Goal: Find specific page/section: Find specific page/section

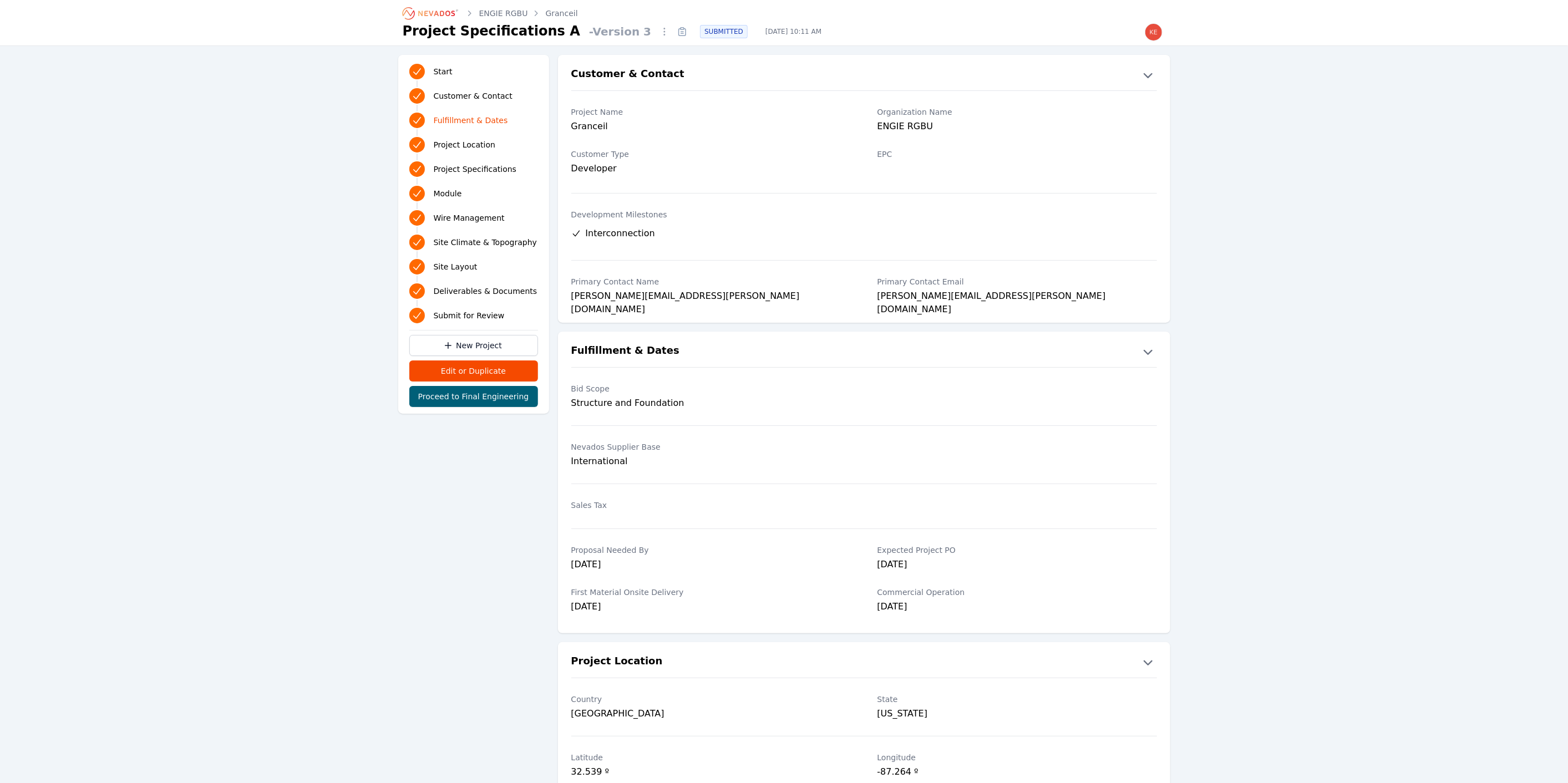
click at [464, 260] on link "Site Layout" at bounding box center [474, 267] width 129 height 20
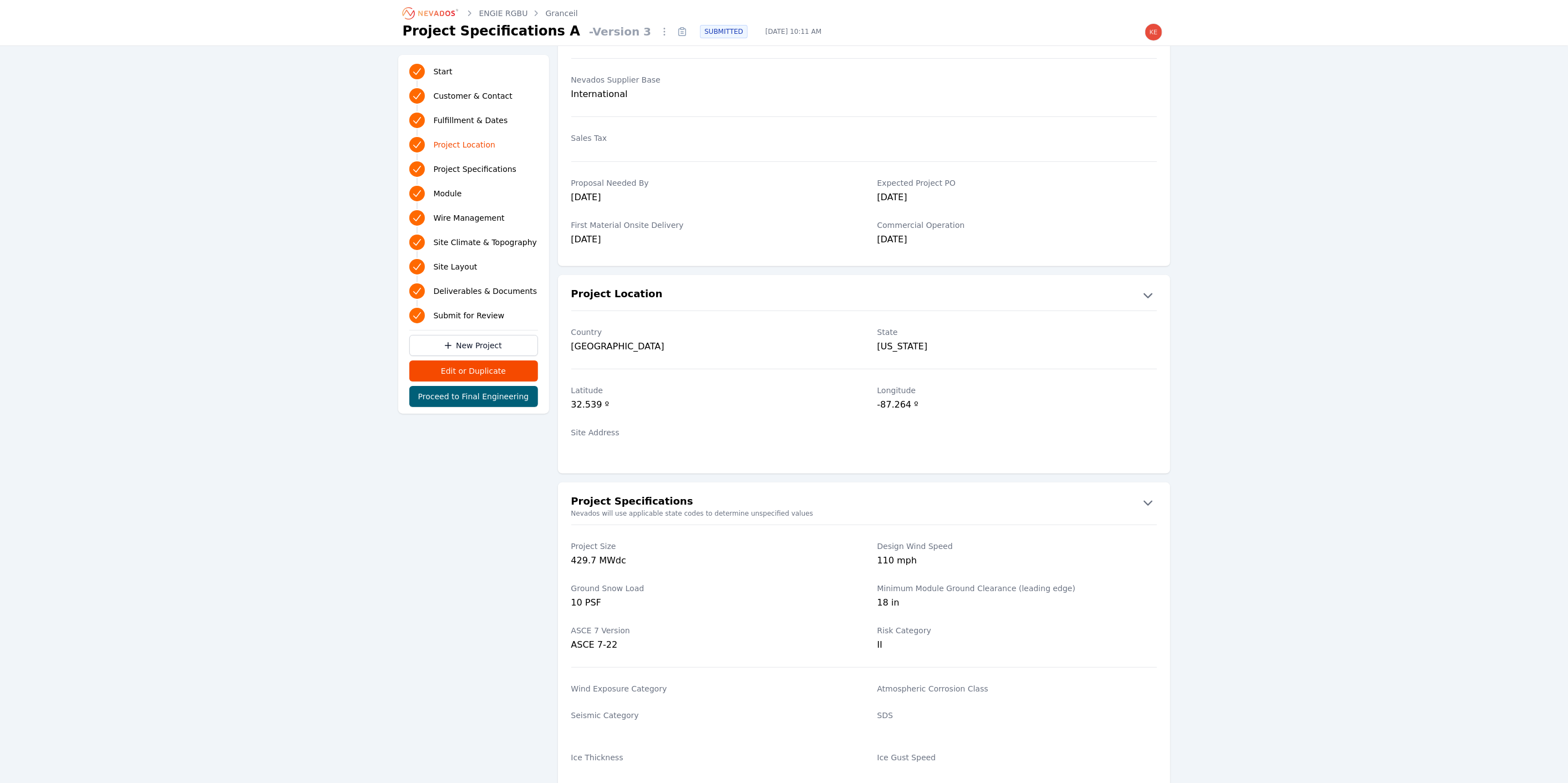
scroll to position [370, 0]
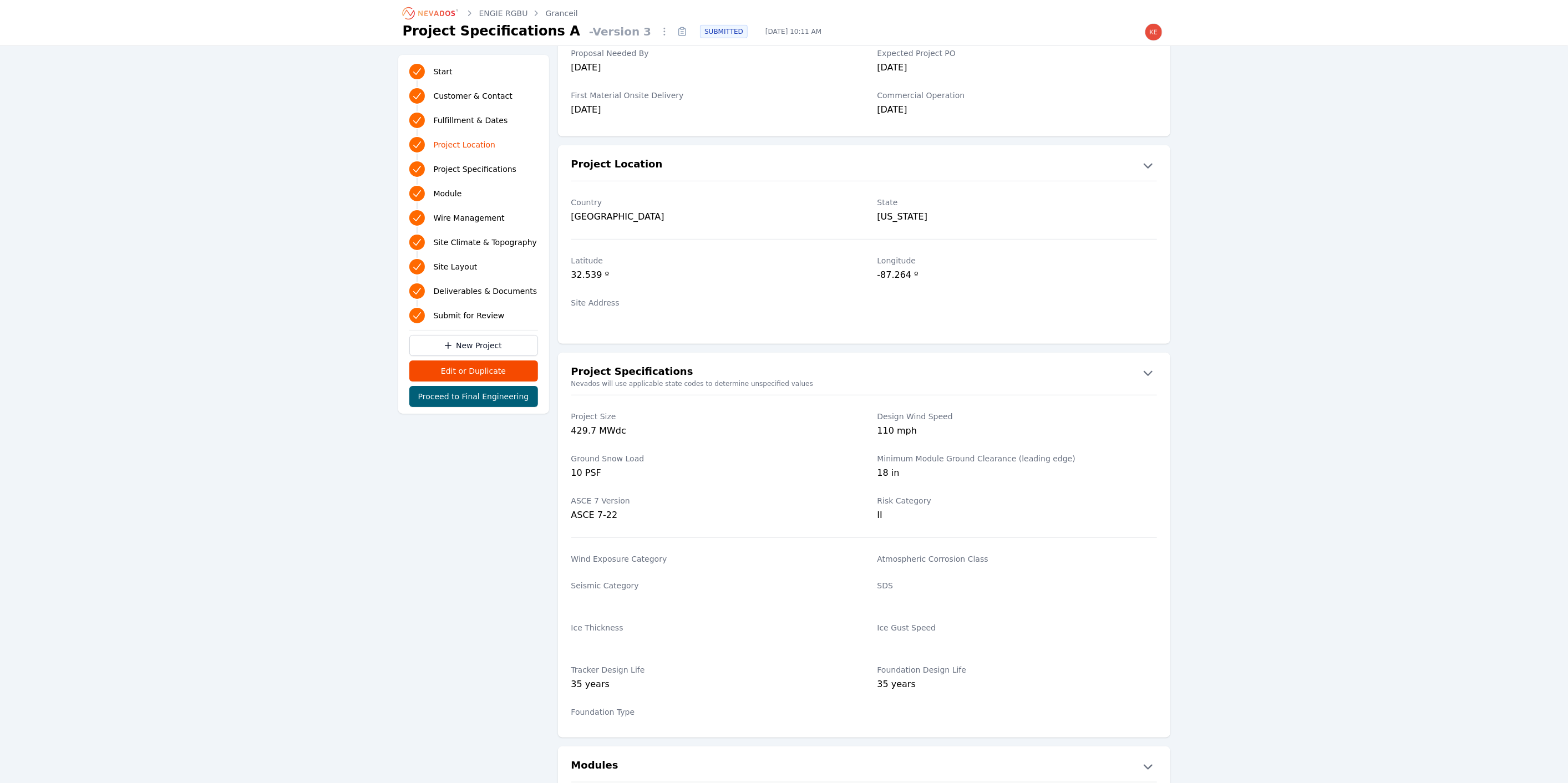
scroll to position [554, 0]
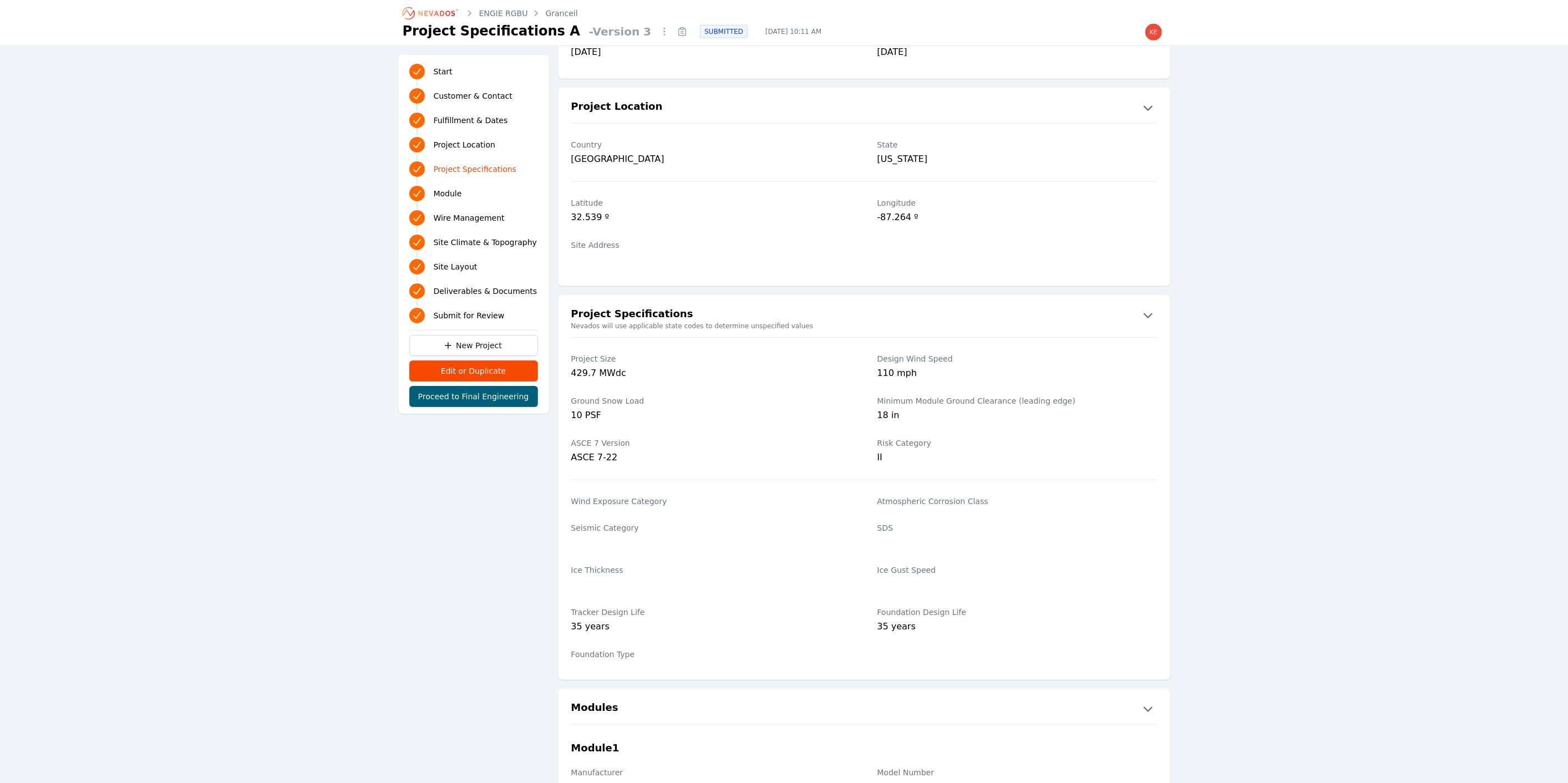
click at [470, 293] on span "Deliverables & Documents" at bounding box center [485, 291] width 103 height 11
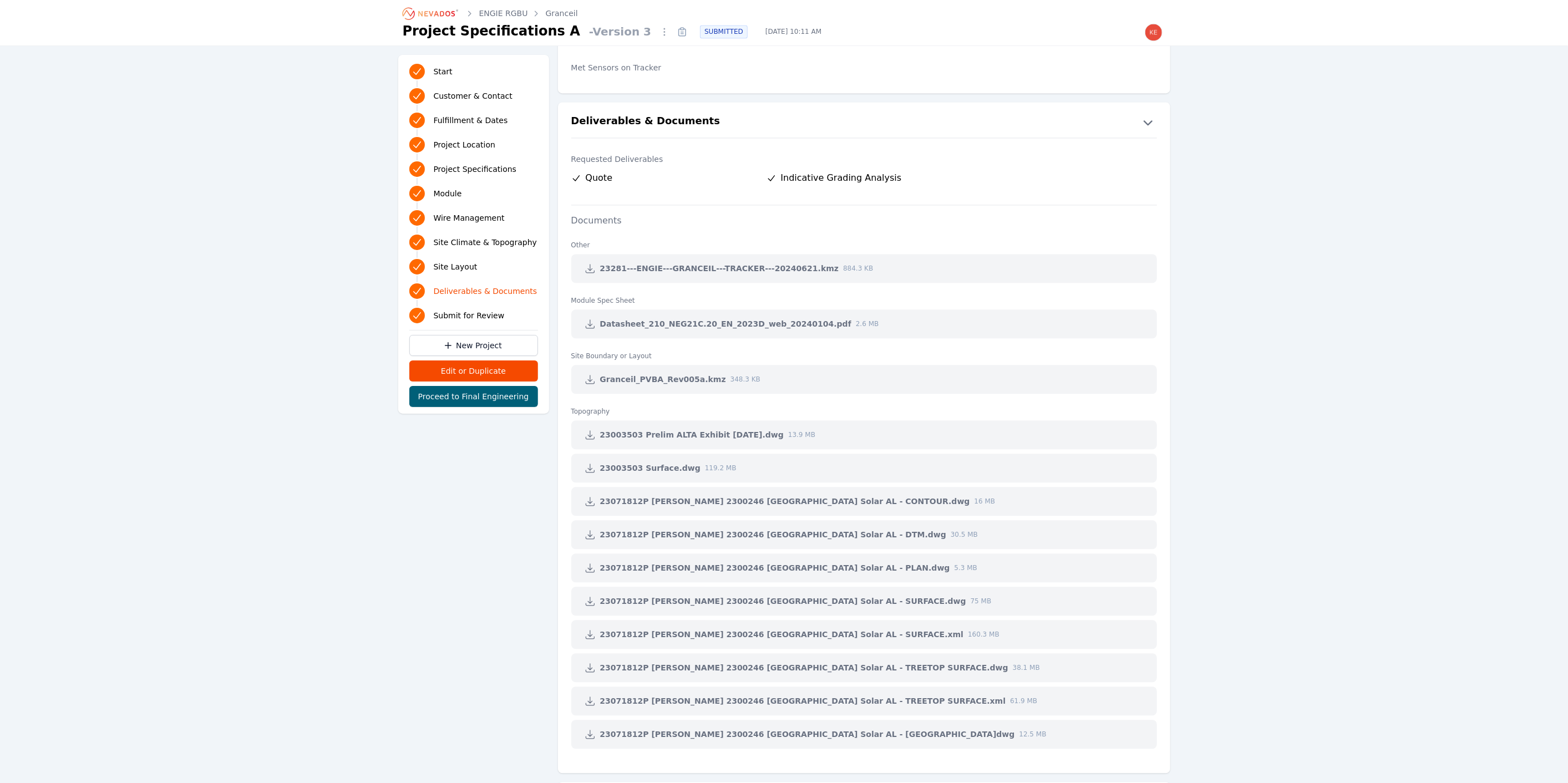
scroll to position [2224, 0]
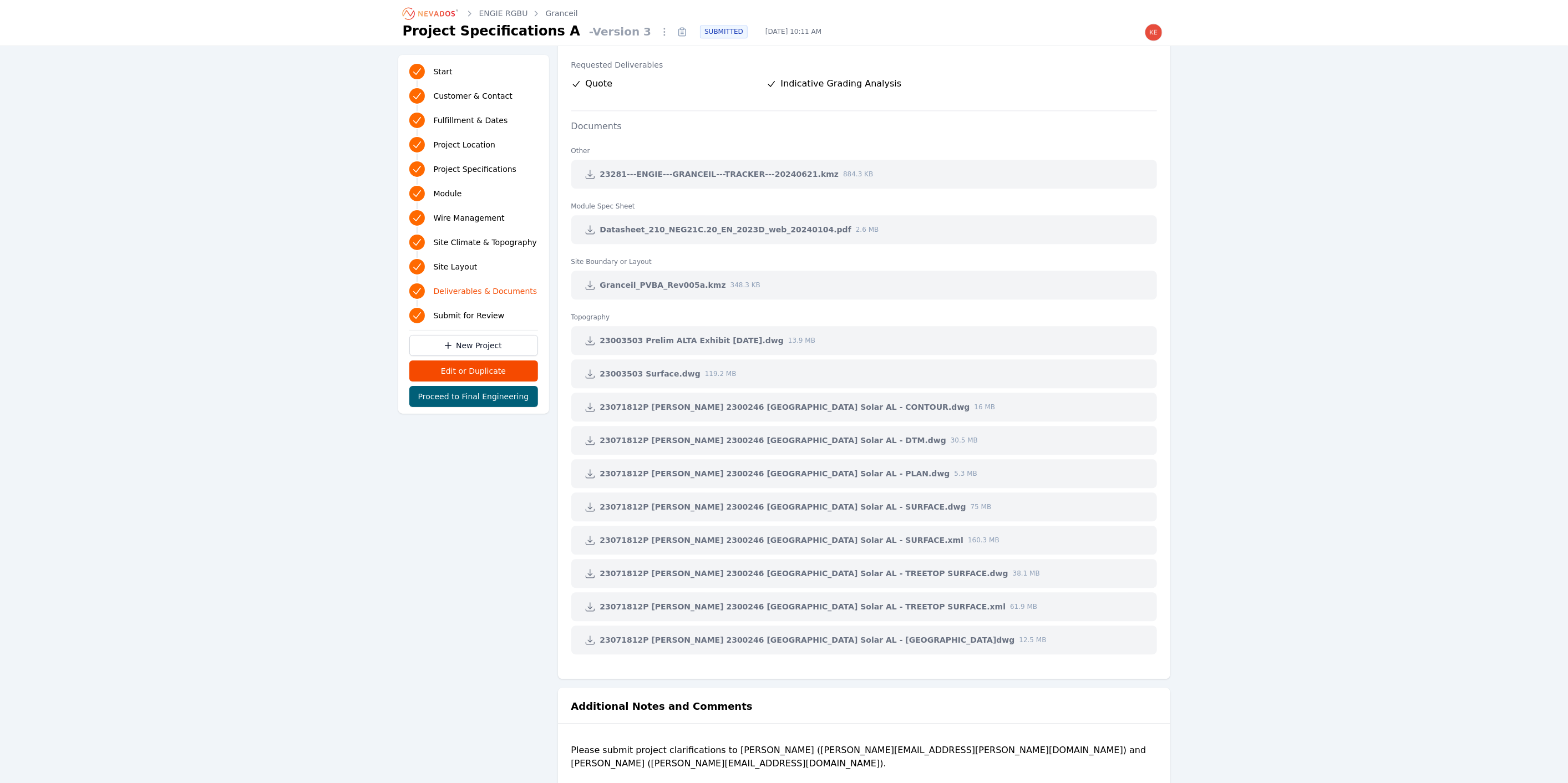
click at [589, 280] on icon at bounding box center [590, 285] width 11 height 11
click at [439, 13] on icon "Breadcrumb" at bounding box center [431, 13] width 61 height 18
